Goal: Task Accomplishment & Management: Manage account settings

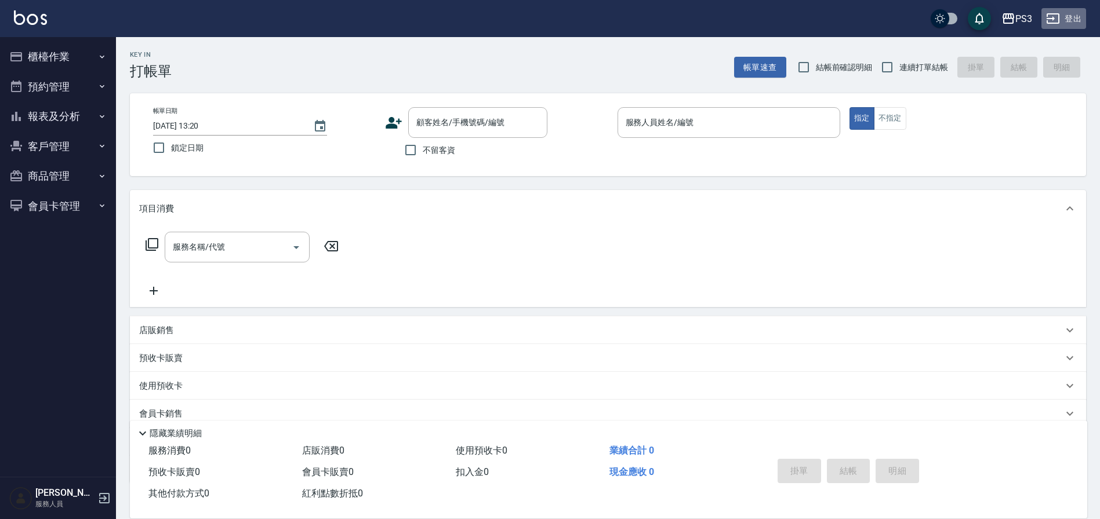
click at [1074, 13] on button "登出" at bounding box center [1063, 18] width 45 height 21
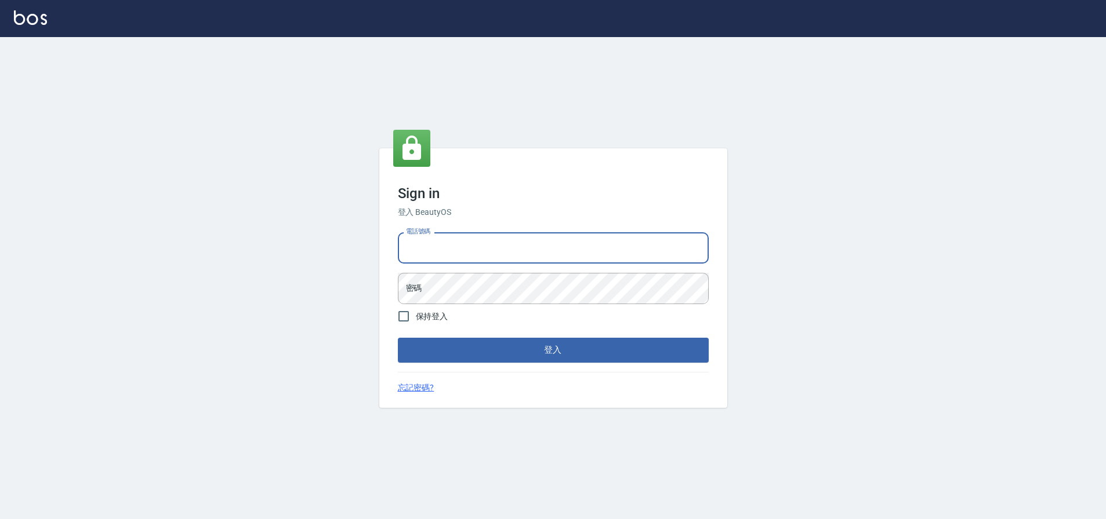
type input "0952958204"
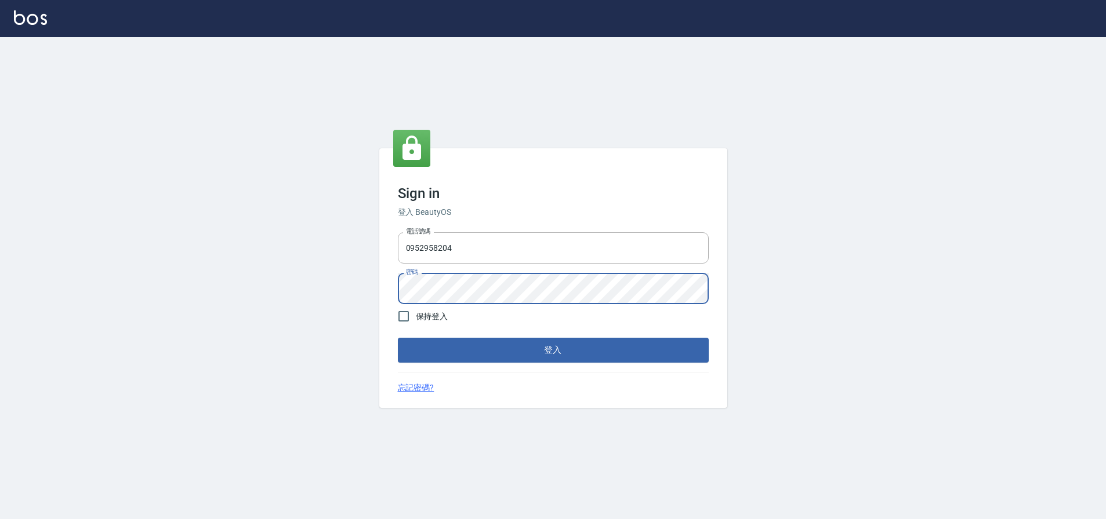
scroll to position [1, 0]
click at [566, 343] on button "登入" at bounding box center [553, 350] width 311 height 24
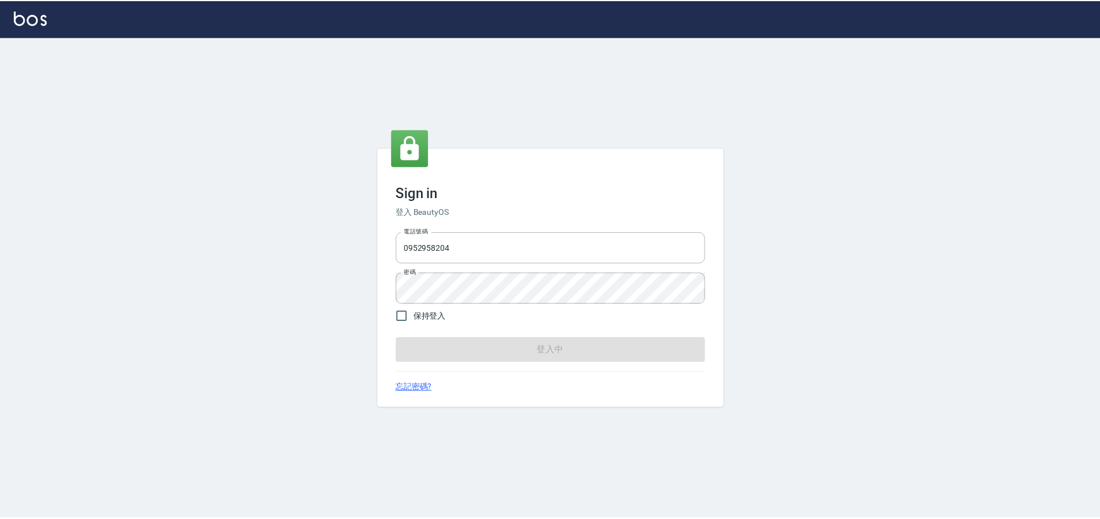
scroll to position [0, 0]
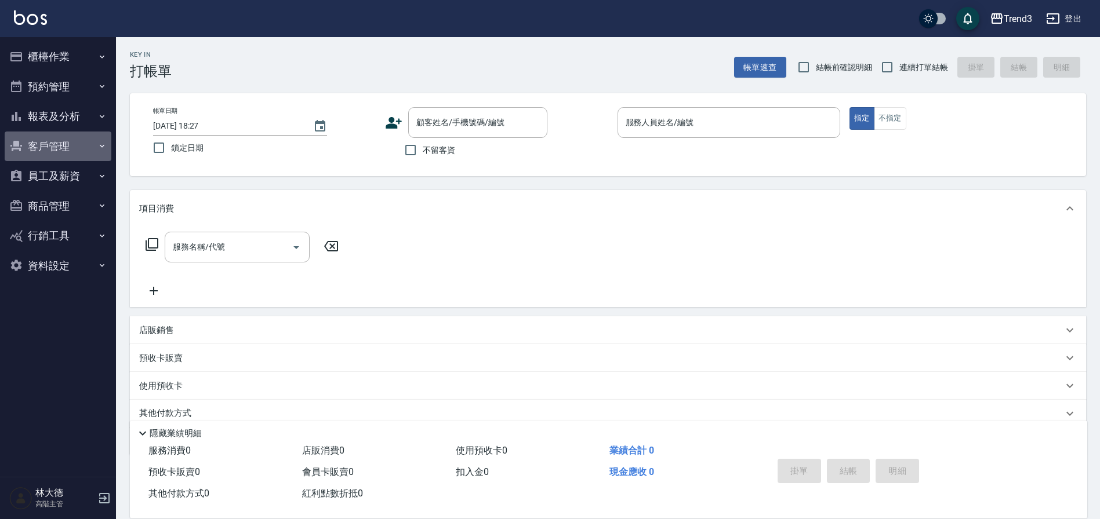
click at [64, 157] on button "客戶管理" at bounding box center [58, 147] width 107 height 30
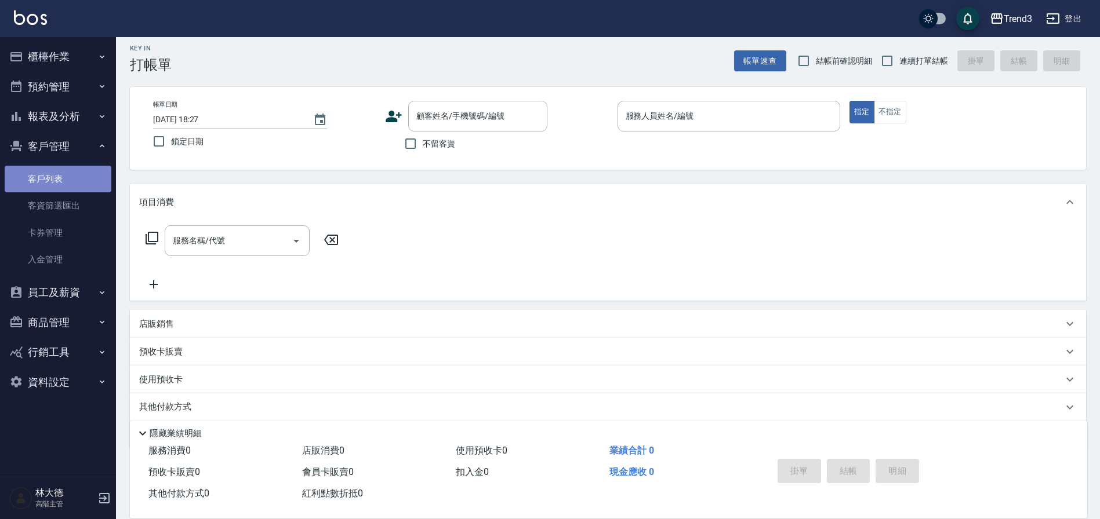
scroll to position [6, 1]
click at [49, 187] on link "客戶列表" at bounding box center [58, 179] width 107 height 27
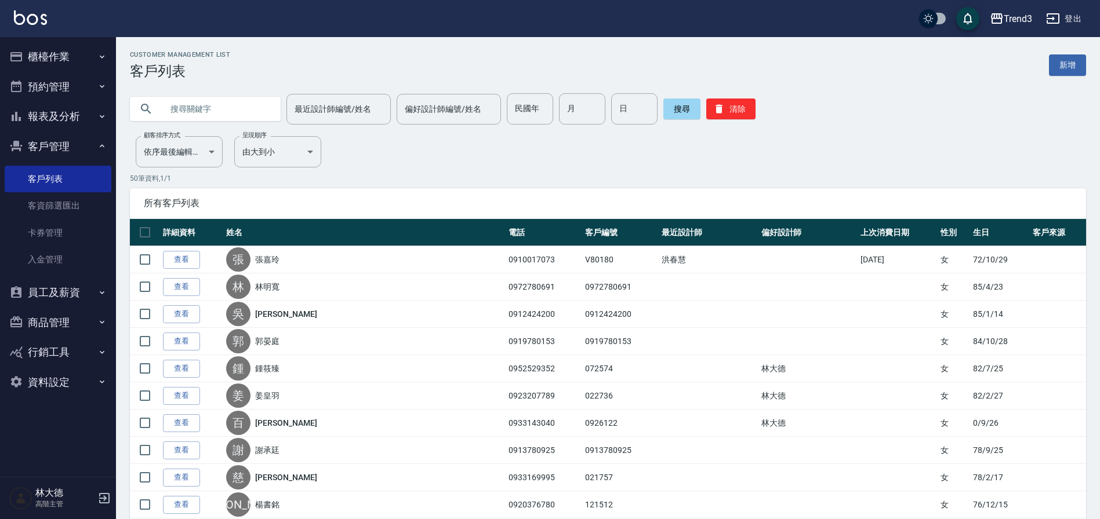
click at [231, 108] on input "text" at bounding box center [216, 108] width 109 height 31
type input "p"
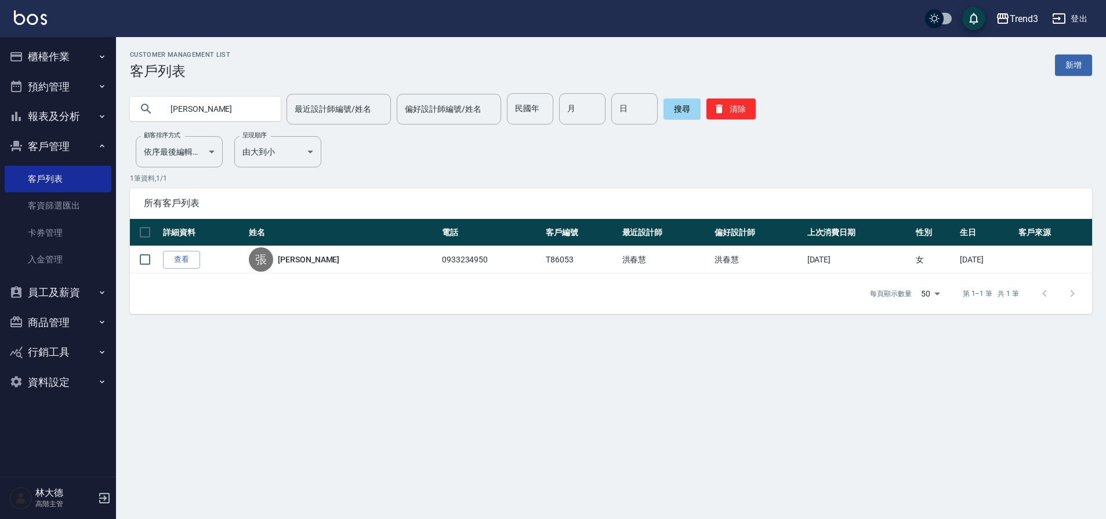
type input "恩蓉"
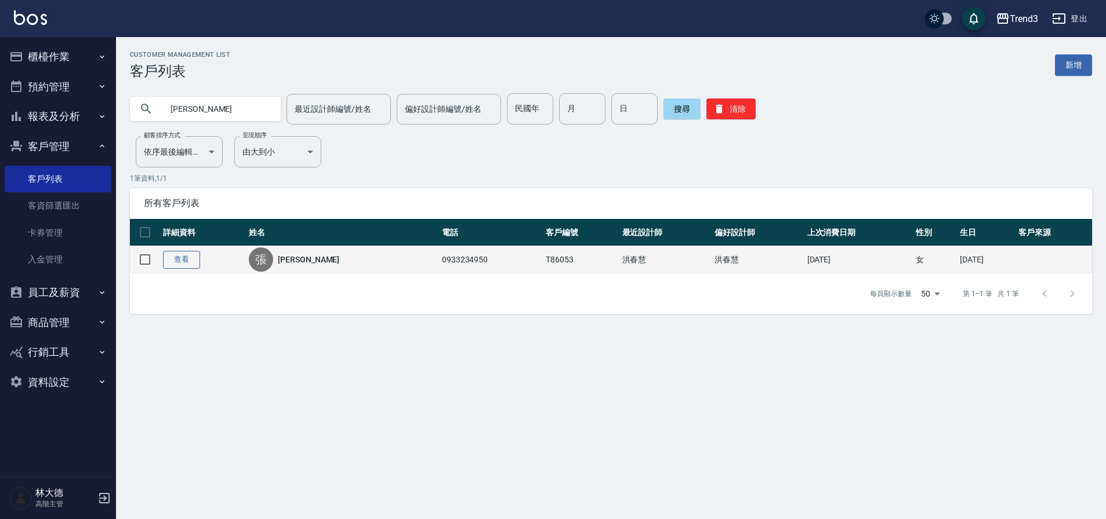
click at [172, 257] on link "查看" at bounding box center [181, 260] width 37 height 18
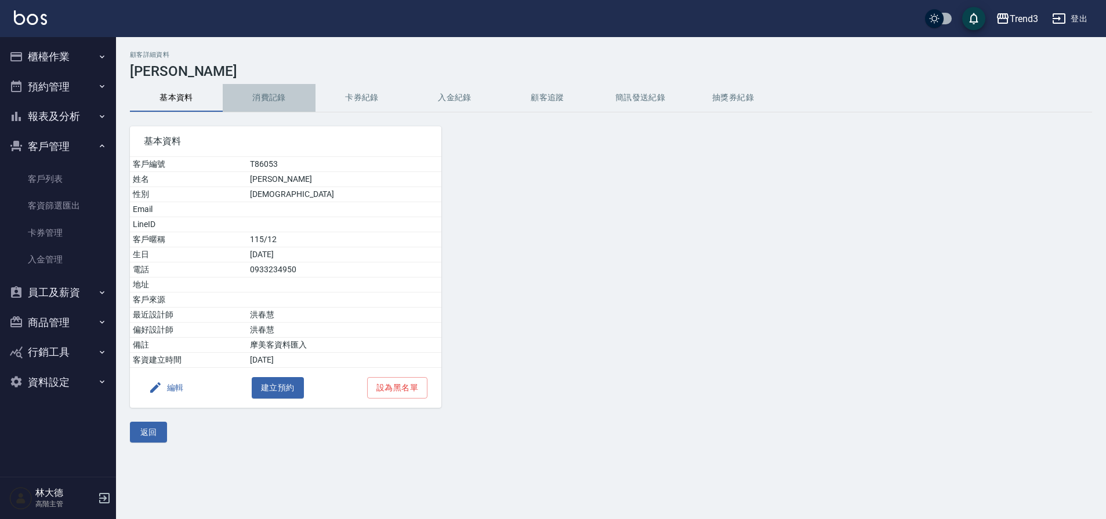
click at [262, 99] on button "消費記錄" at bounding box center [269, 98] width 93 height 28
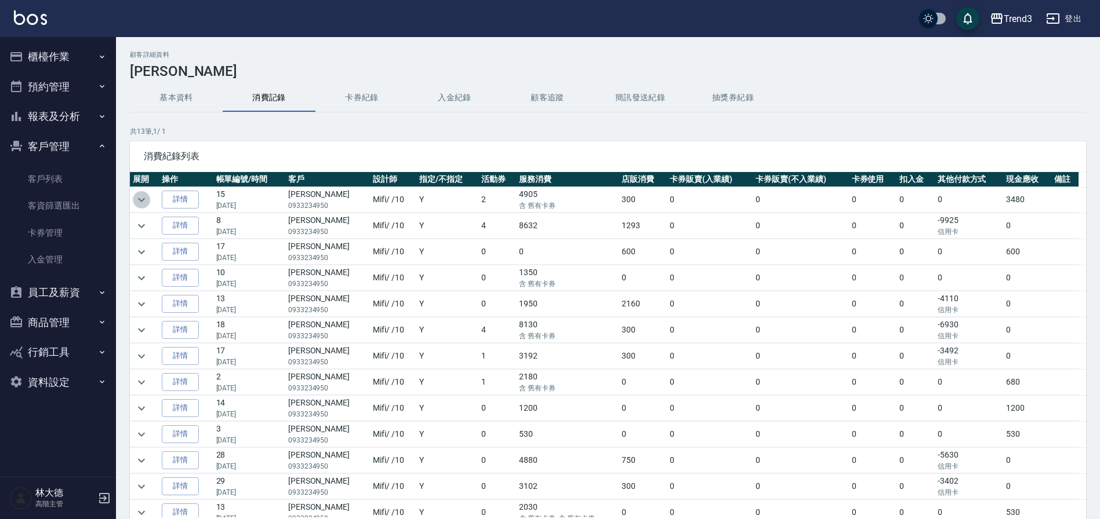
click at [143, 200] on icon "expand row" at bounding box center [141, 200] width 7 height 4
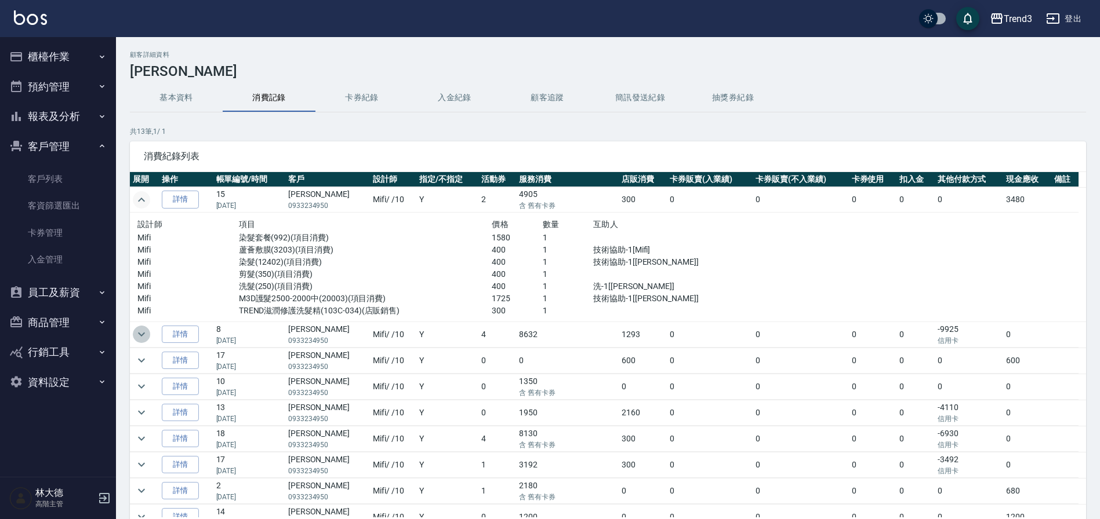
click at [140, 336] on icon "expand row" at bounding box center [141, 335] width 14 height 14
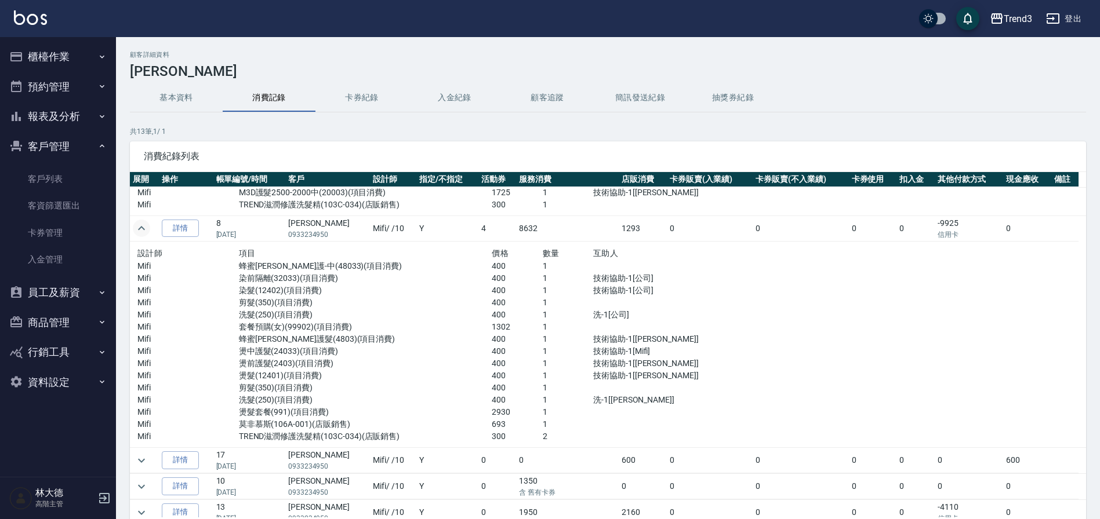
scroll to position [108, 0]
drag, startPoint x: 208, startPoint y: 57, endPoint x: 285, endPoint y: 152, distance: 122.9
click at [208, 57] on h2 "顧客詳細資料" at bounding box center [608, 55] width 956 height 8
